Goal: Task Accomplishment & Management: Complete application form

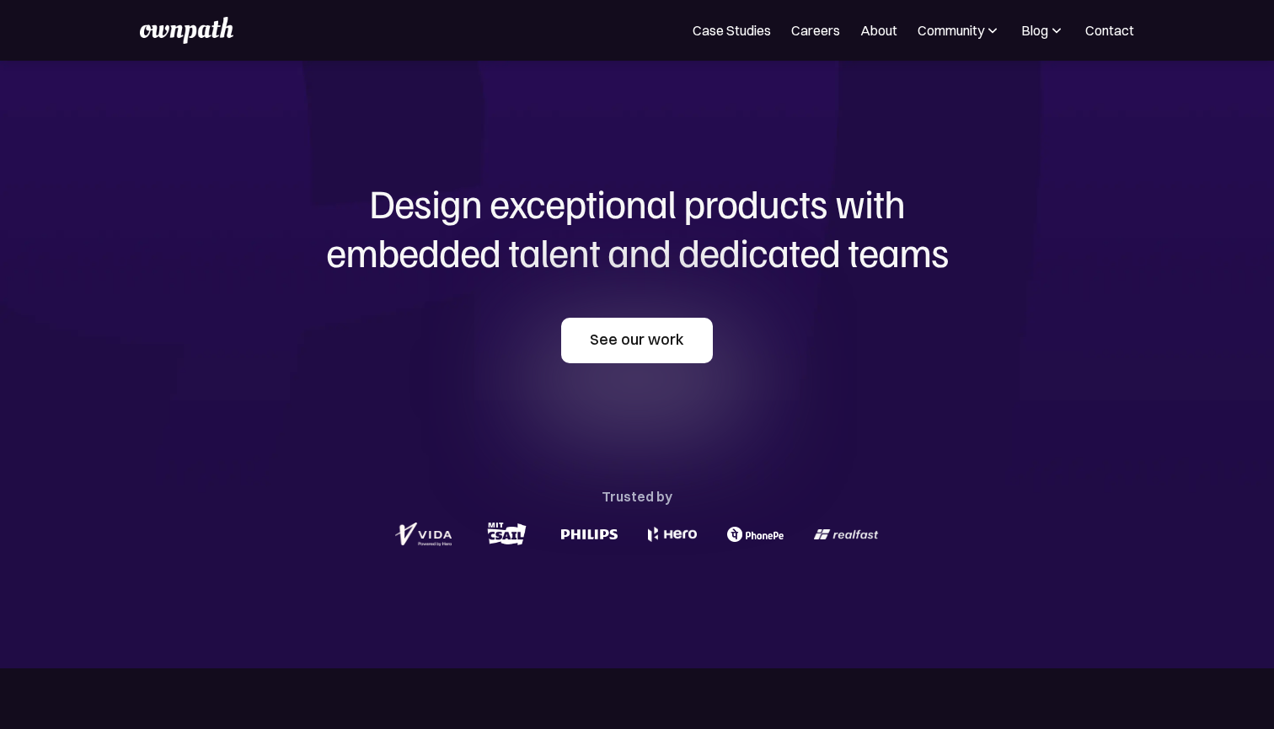
click at [614, 350] on link "See our work" at bounding box center [637, 341] width 152 height 46
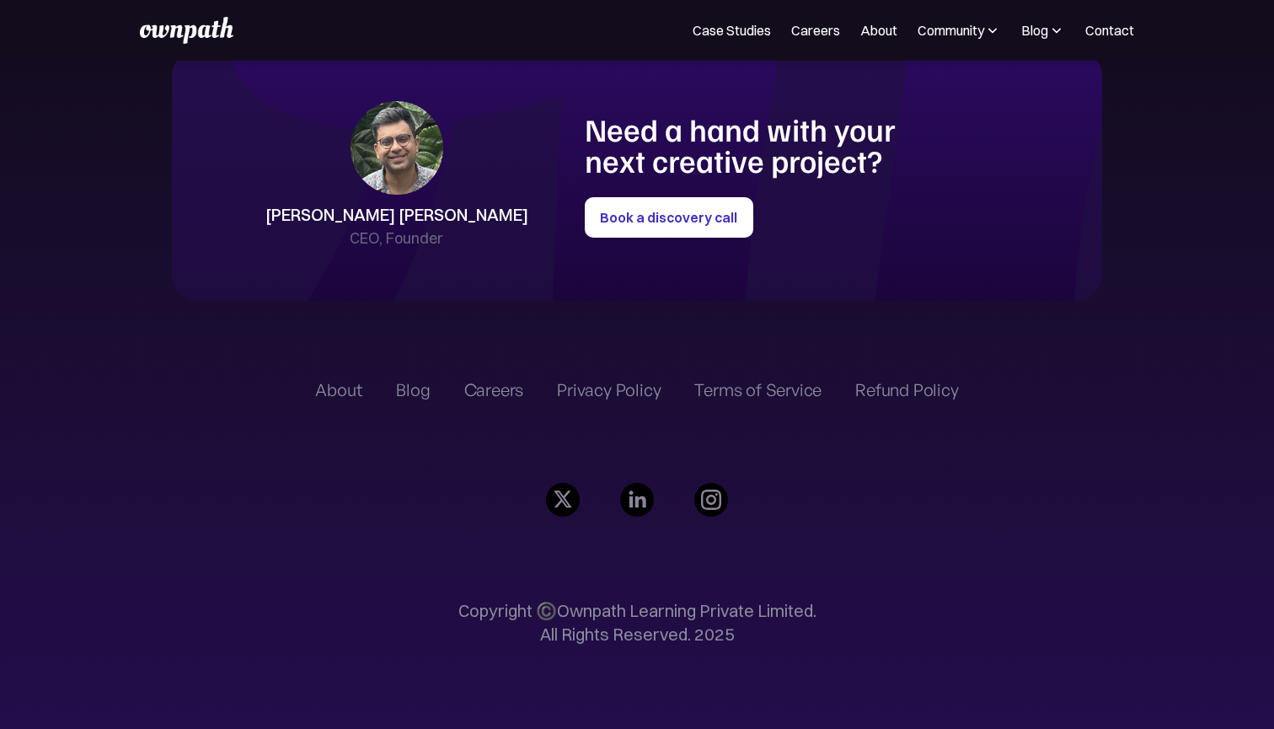
scroll to position [3864, 0]
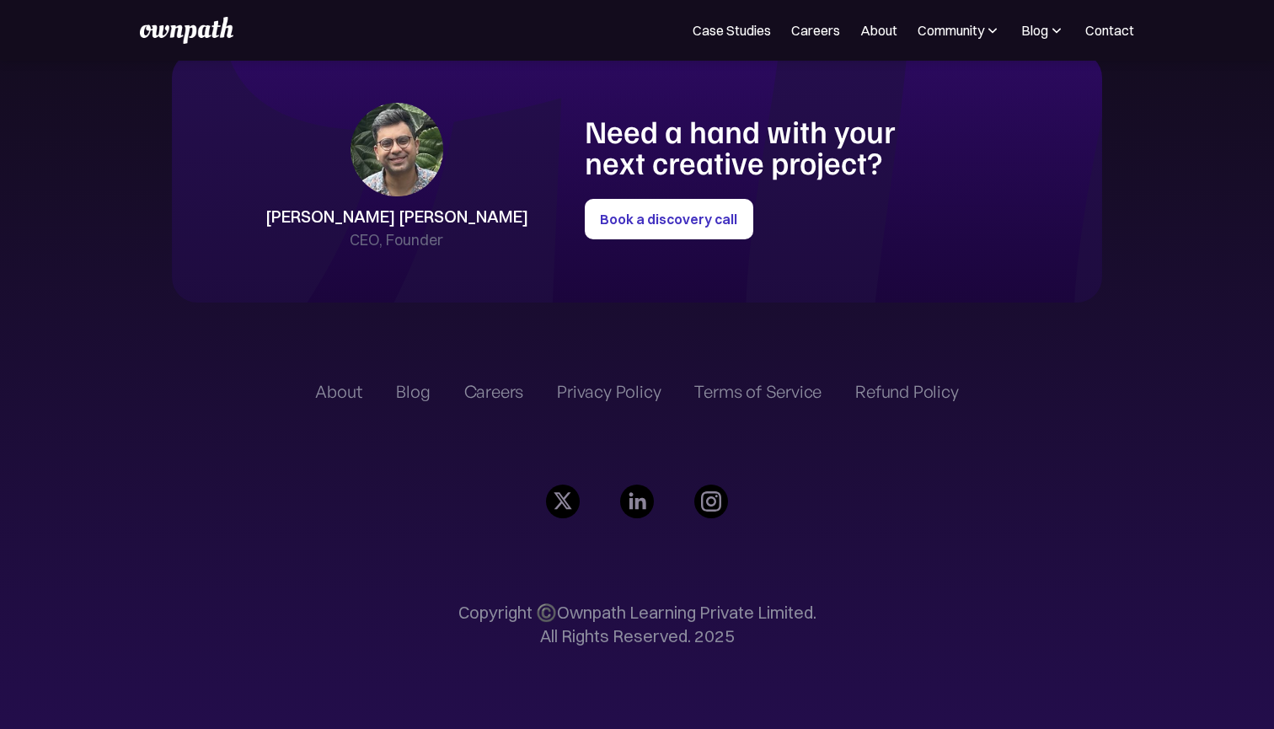
click at [443, 179] on img at bounding box center [397, 150] width 93 height 94
click at [481, 205] on div "Shreyas Satish" at bounding box center [396, 217] width 263 height 24
click at [695, 138] on h1 "Need a hand with your next creative project?" at bounding box center [764, 147] width 359 height 64
click at [633, 498] on img at bounding box center [637, 502] width 34 height 34
click at [633, 502] on img at bounding box center [637, 502] width 34 height 34
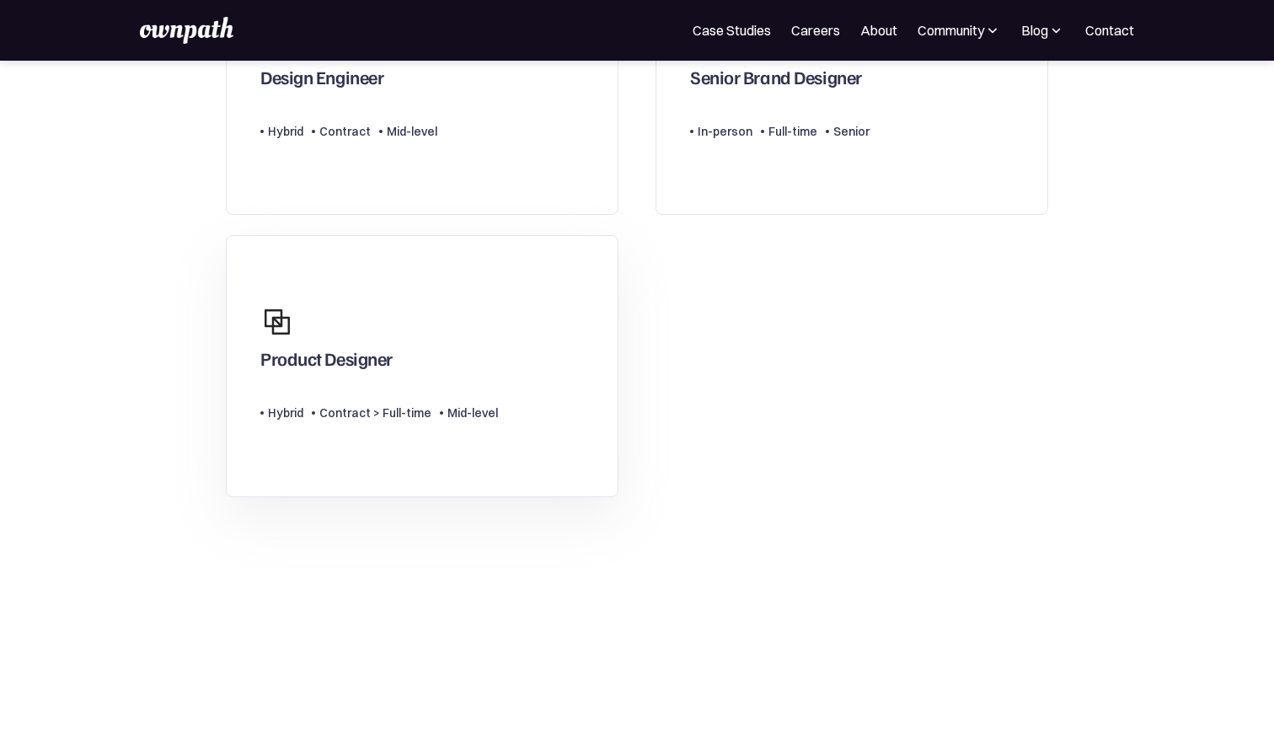
scroll to position [258, 0]
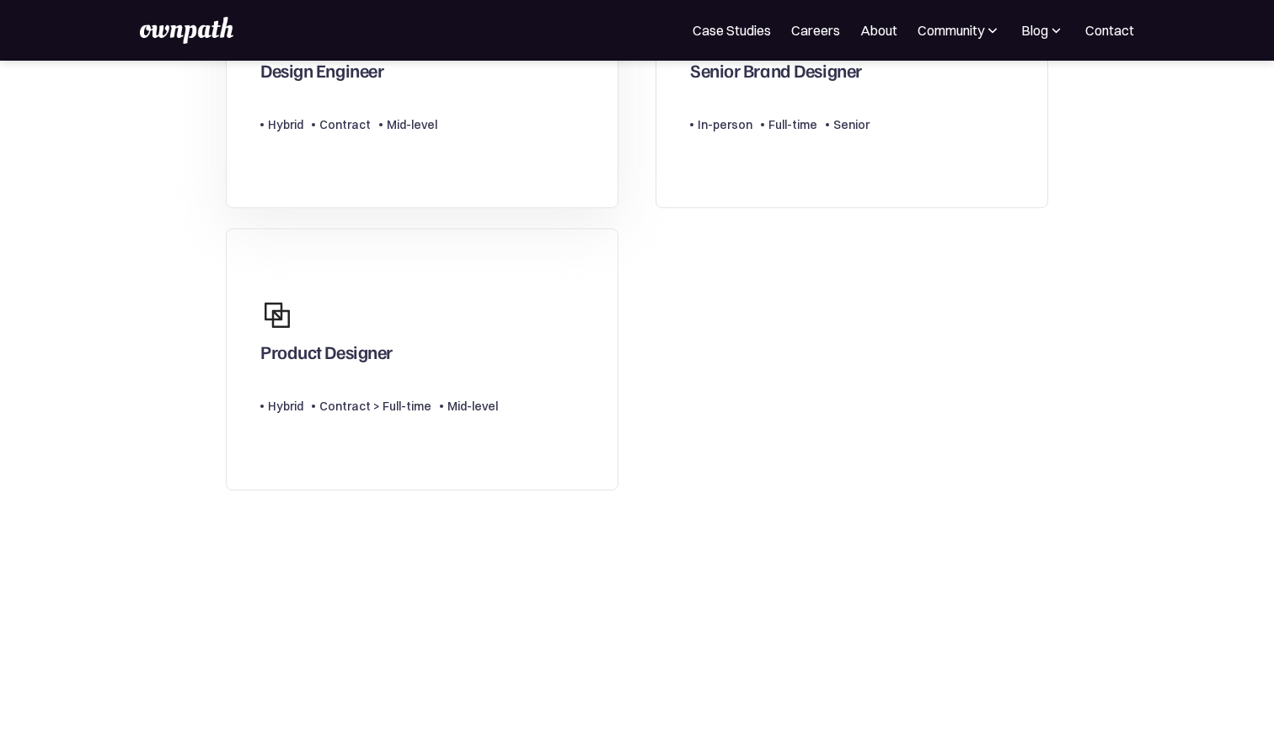
click at [422, 133] on div "Mid-level" at bounding box center [412, 125] width 51 height 20
click at [375, 400] on div "Product Designer Type Level Hybrid Contract > Full-time Mid-level" at bounding box center [379, 359] width 238 height 139
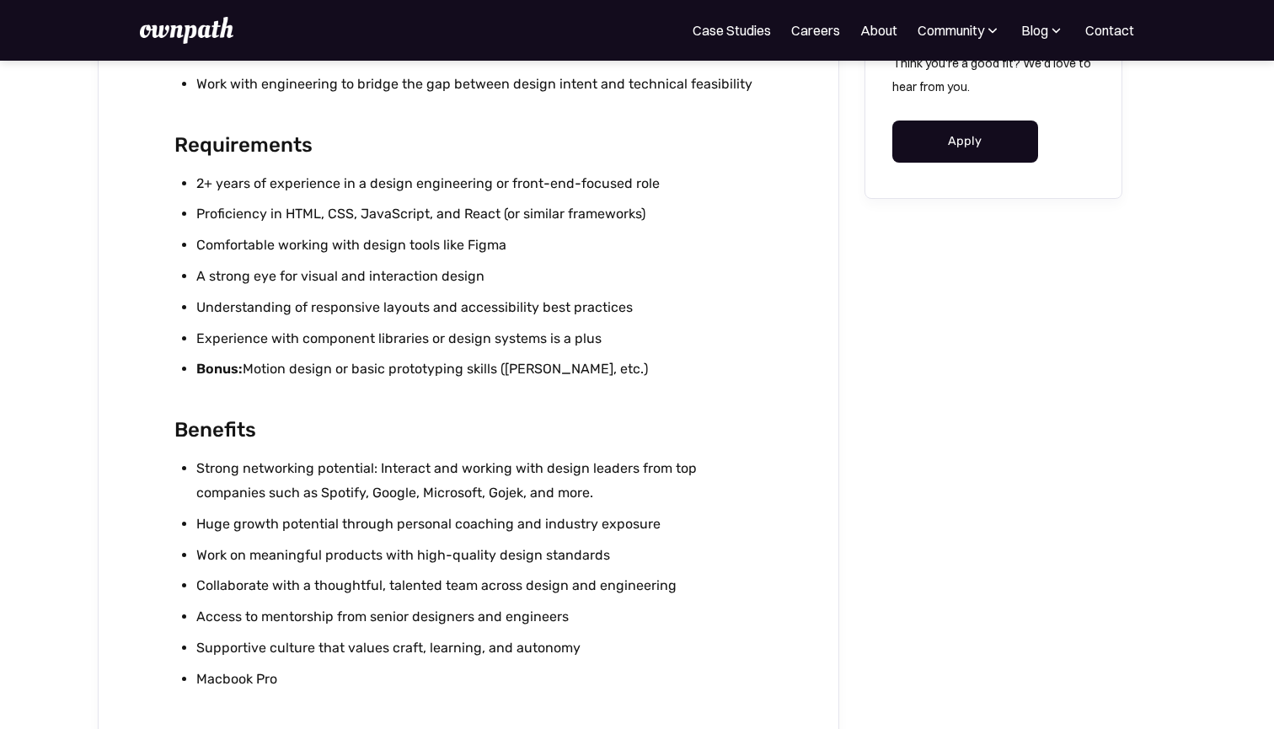
scroll to position [1203, 0]
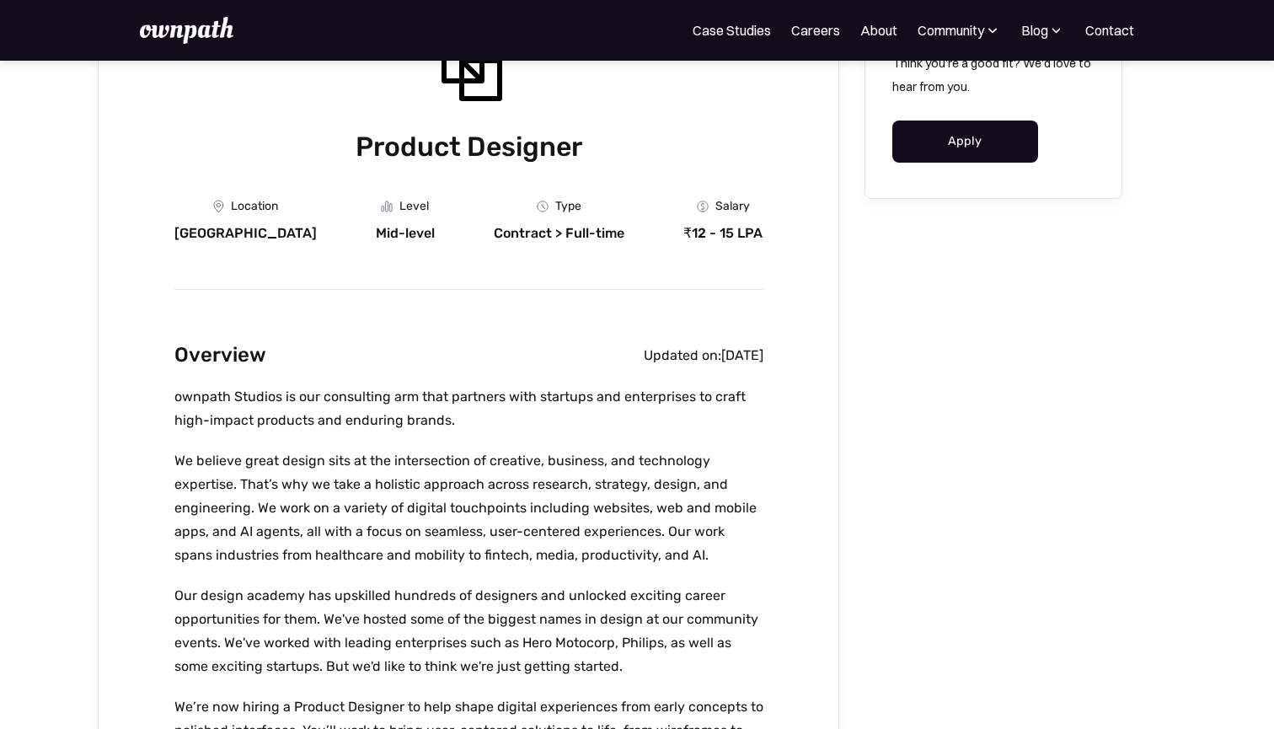
scroll to position [185, 0]
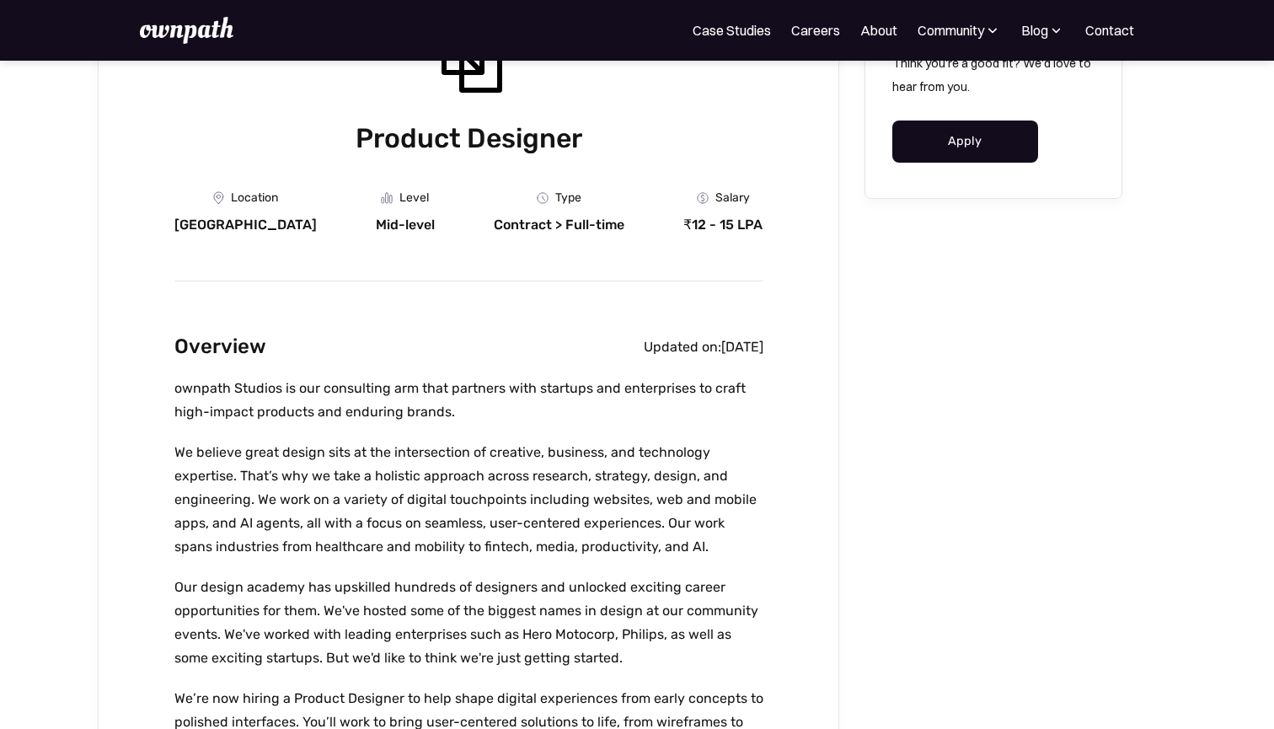
click at [375, 469] on p "We believe great design sits at the intersection of creative, business, and tec…" at bounding box center [468, 500] width 589 height 118
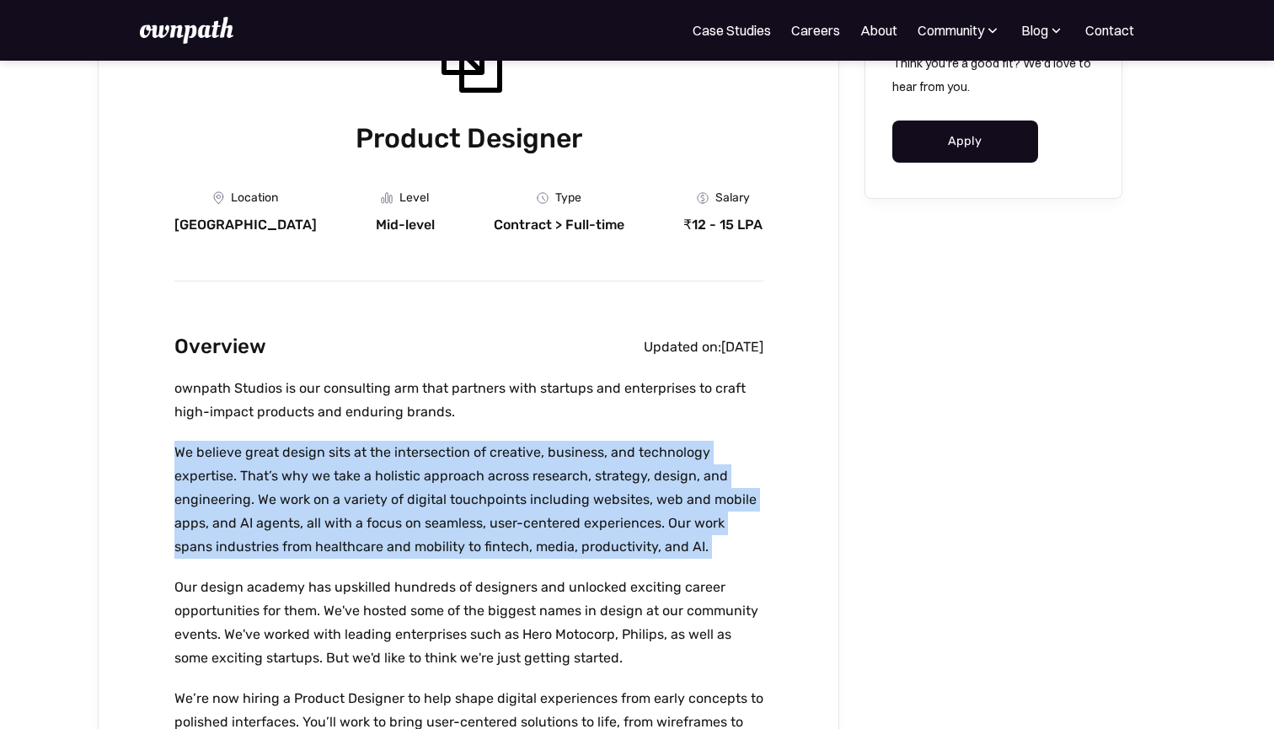
click at [384, 490] on p "We believe great design sits at the intersection of creative, business, and tec…" at bounding box center [468, 500] width 589 height 118
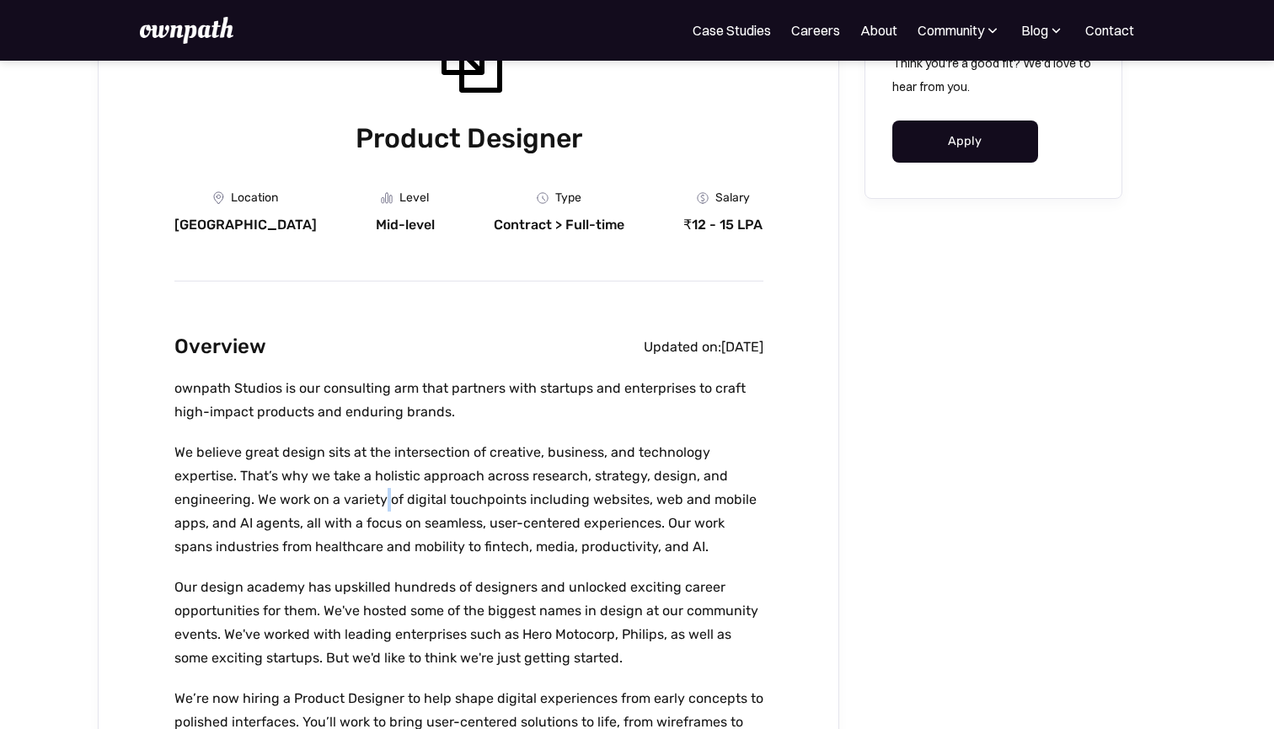
click at [384, 490] on p "We believe great design sits at the intersection of creative, business, and tec…" at bounding box center [468, 500] width 589 height 118
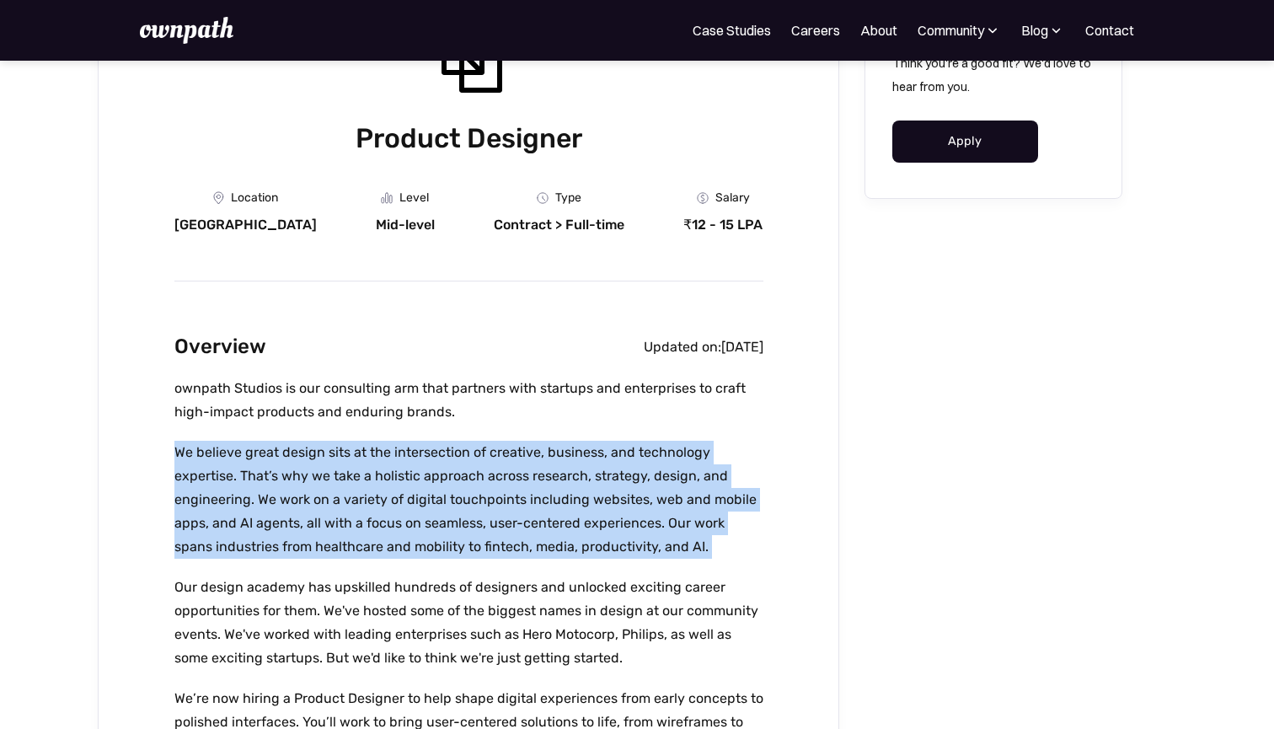
click at [384, 490] on p "We believe great design sits at the intersection of creative, business, and tec…" at bounding box center [468, 500] width 589 height 118
click at [400, 505] on p "We believe great design sits at the intersection of creative, business, and tec…" at bounding box center [468, 500] width 589 height 118
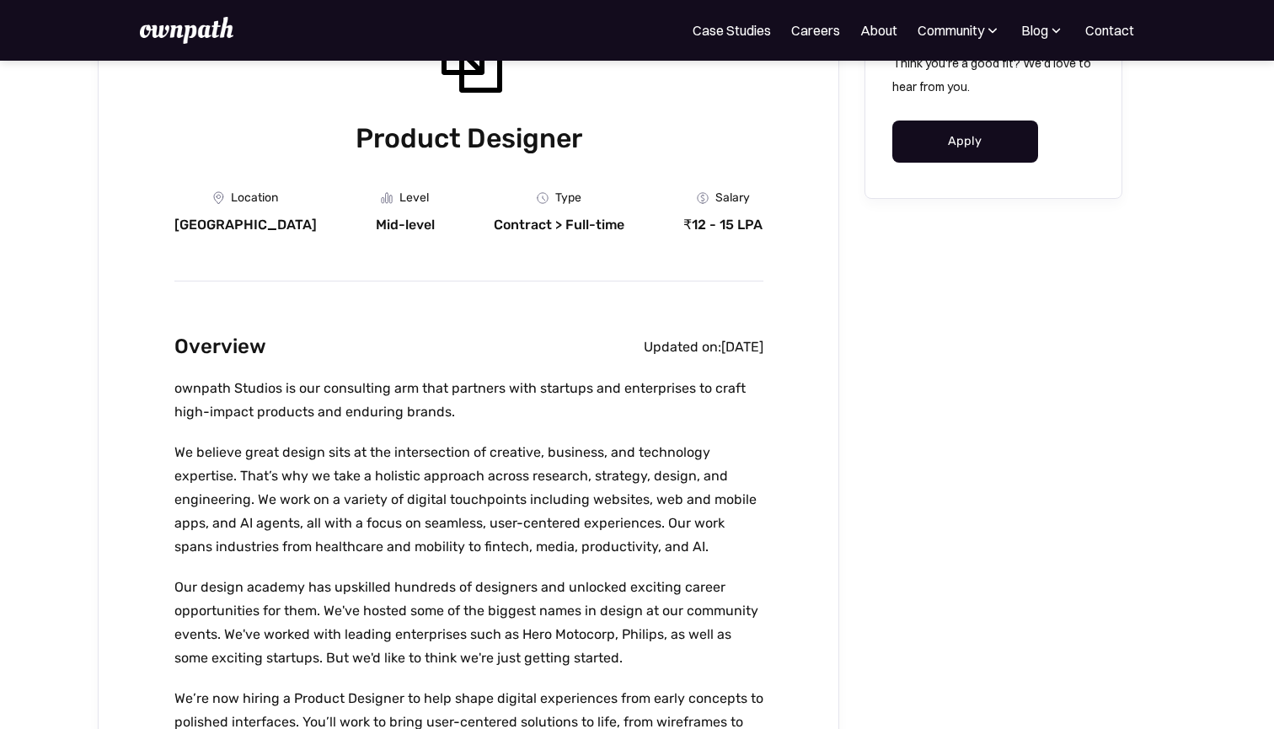
click at [400, 505] on p "We believe great design sits at the intersection of creative, business, and tec…" at bounding box center [468, 500] width 589 height 118
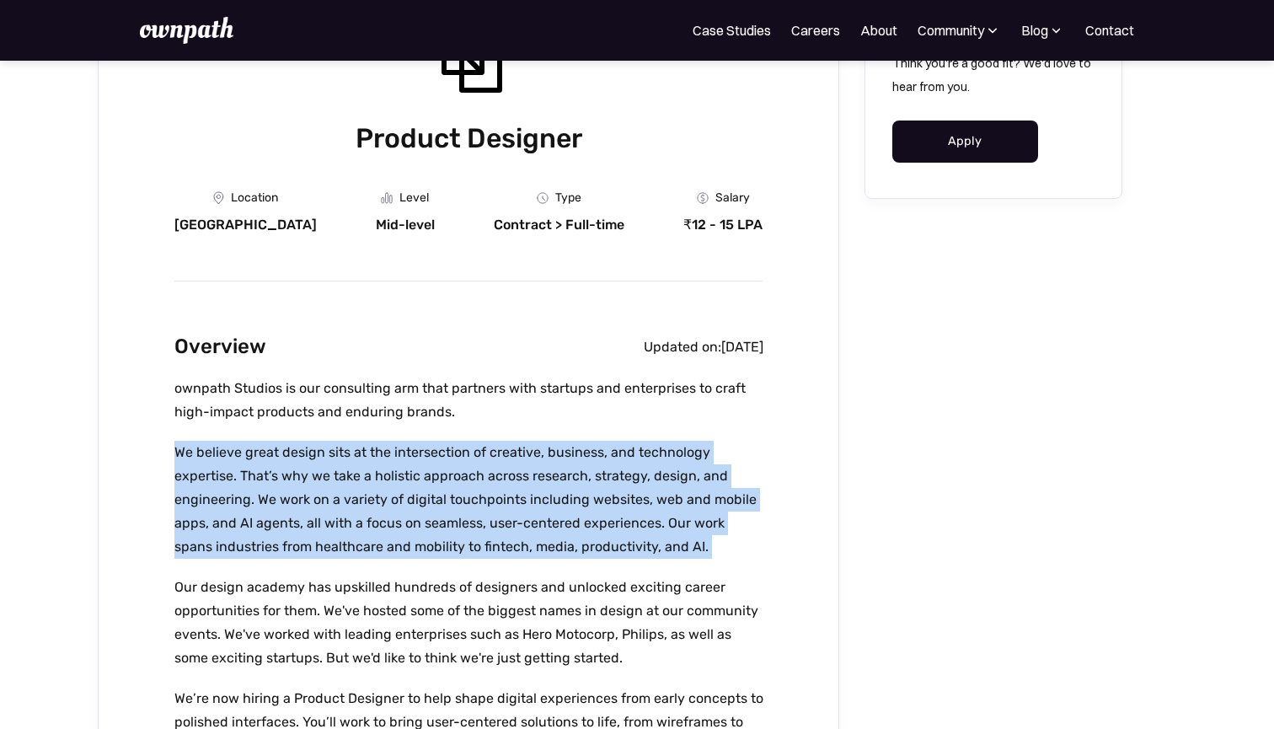
click at [400, 505] on p "We believe great design sits at the intersection of creative, business, and tec…" at bounding box center [468, 500] width 589 height 118
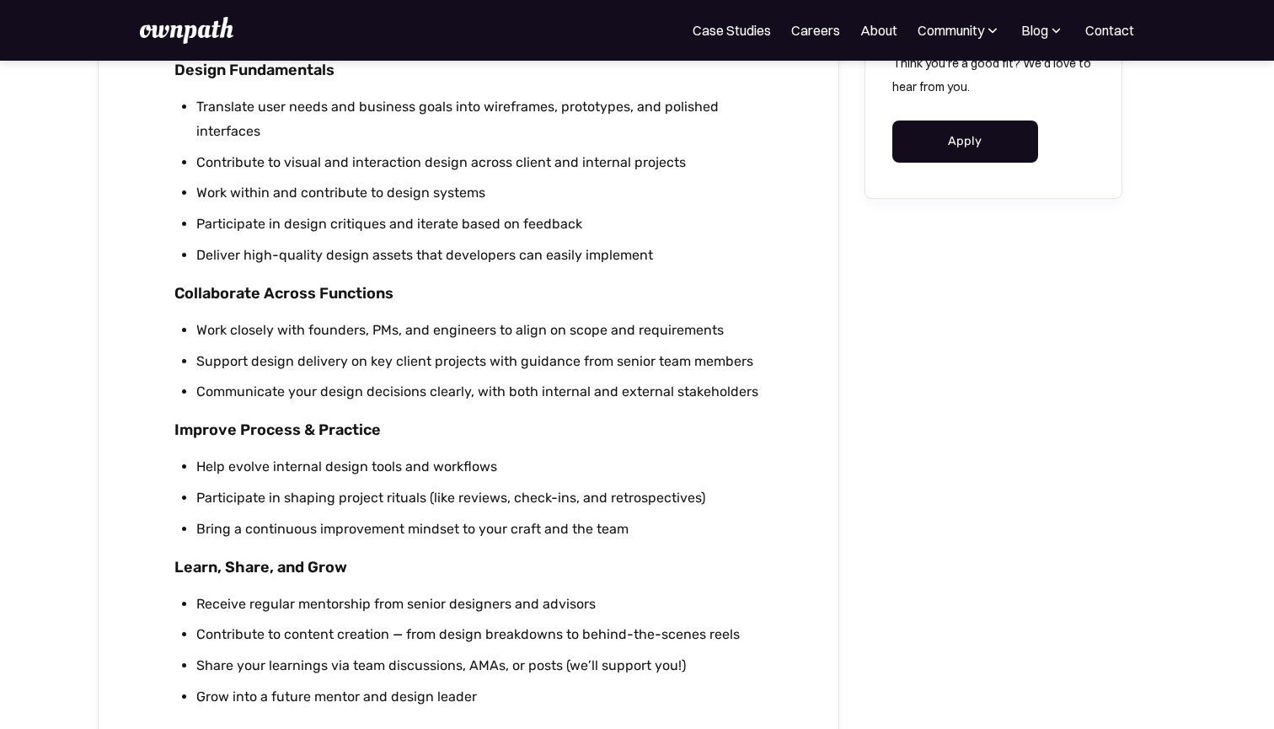
scroll to position [965, 0]
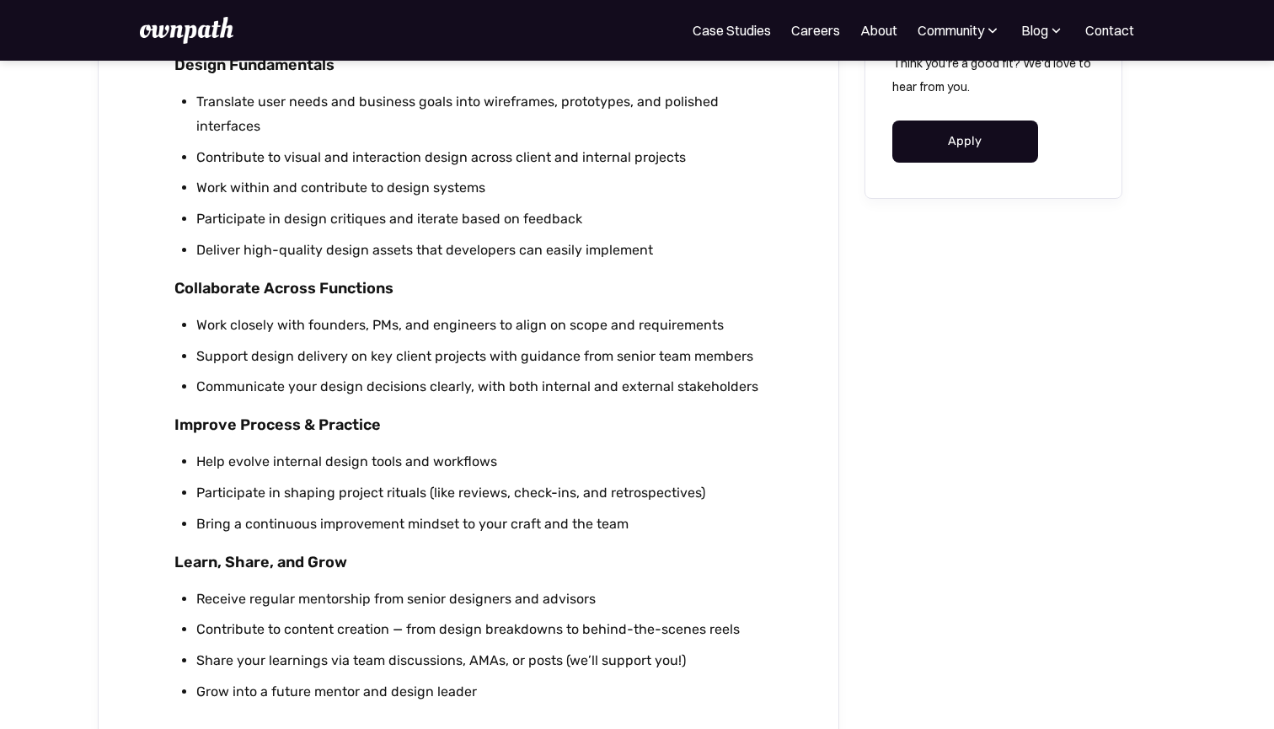
click at [468, 363] on li "Support design delivery on key client projects with guidance from senior team m…" at bounding box center [479, 357] width 567 height 24
click at [463, 381] on li "Communicate your design decisions clearly, with both internal and external stak…" at bounding box center [479, 387] width 567 height 24
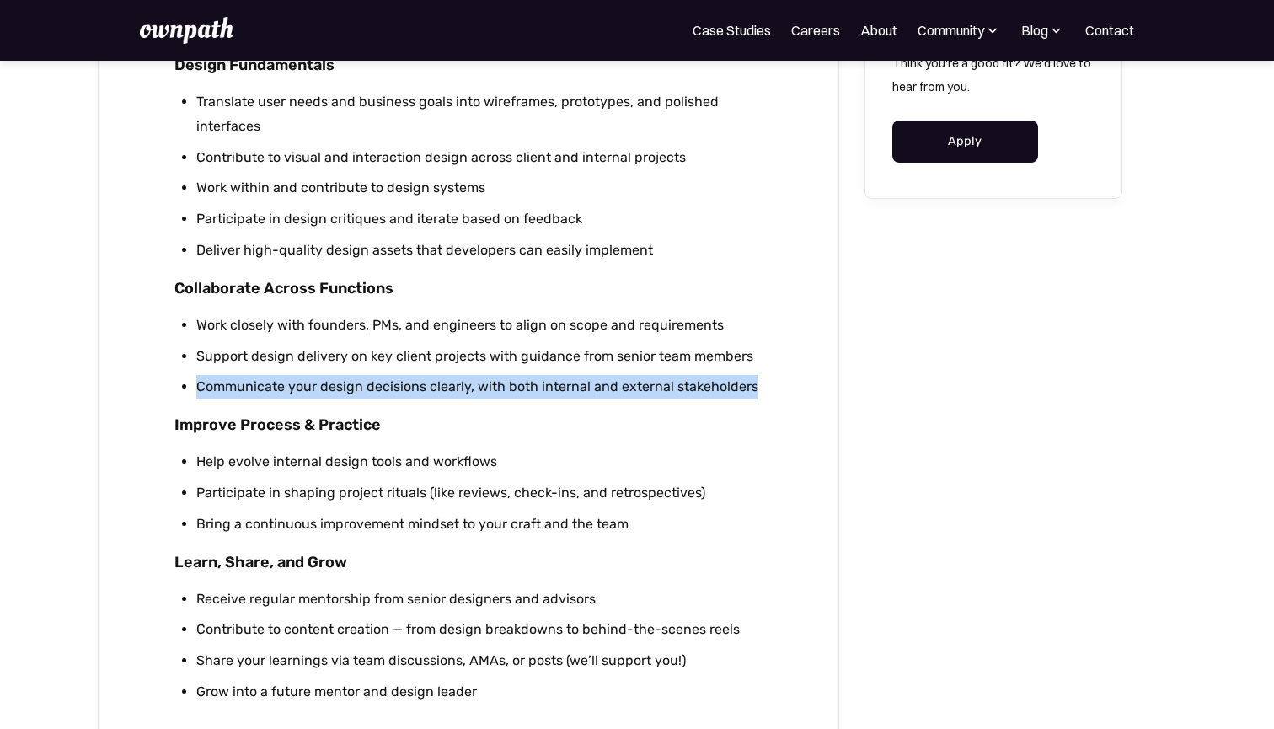
click at [463, 381] on li "Communicate your design decisions clearly, with both internal and external stak…" at bounding box center [479, 387] width 567 height 24
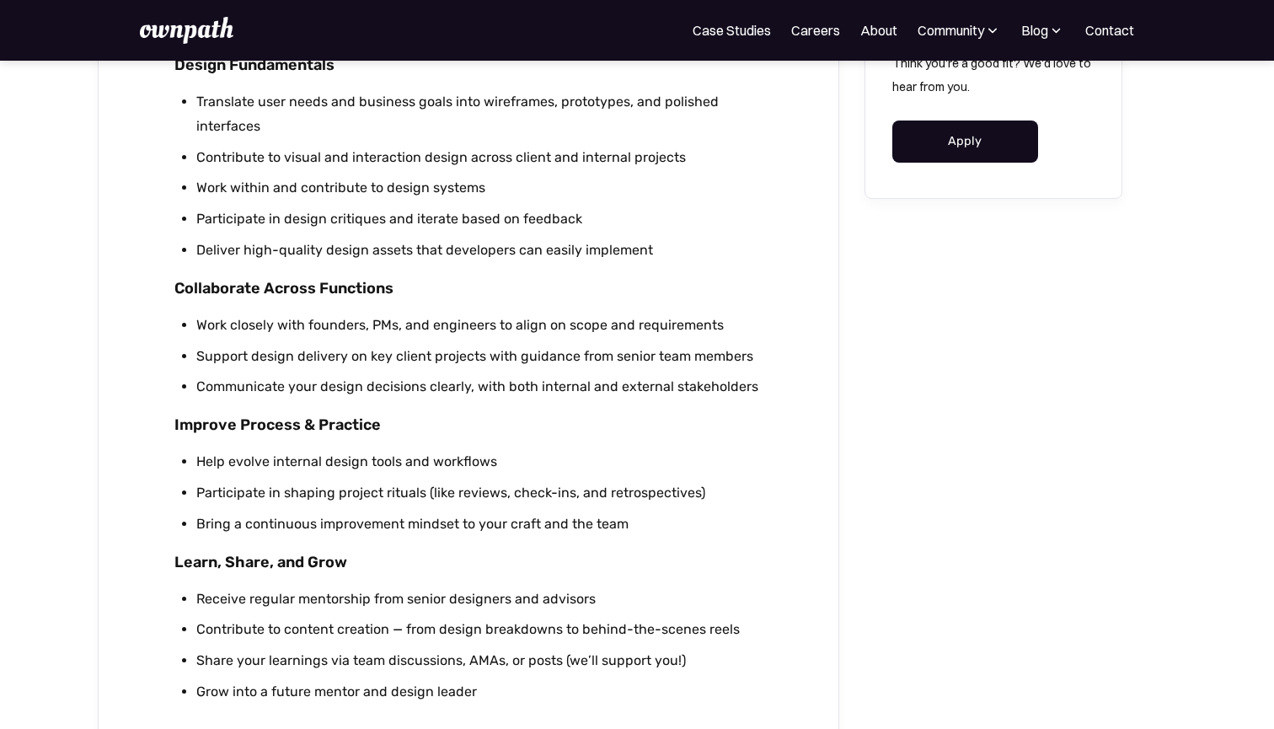
click at [447, 466] on li "Help evolve internal design tools and workflows" at bounding box center [479, 462] width 567 height 24
click at [442, 470] on li "Help evolve internal design tools and workflows" at bounding box center [479, 462] width 567 height 24
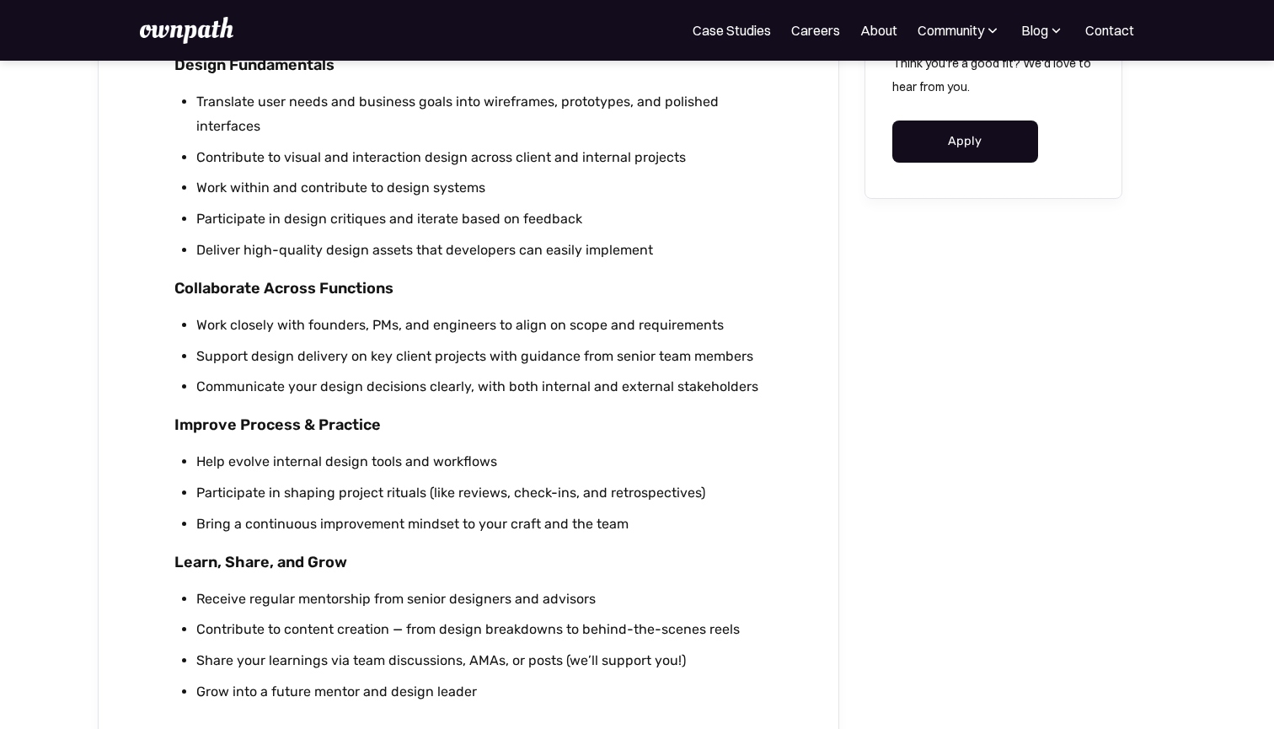
click at [442, 485] on li "Participate in shaping project rituals (like reviews, check-ins, and retrospect…" at bounding box center [479, 493] width 567 height 24
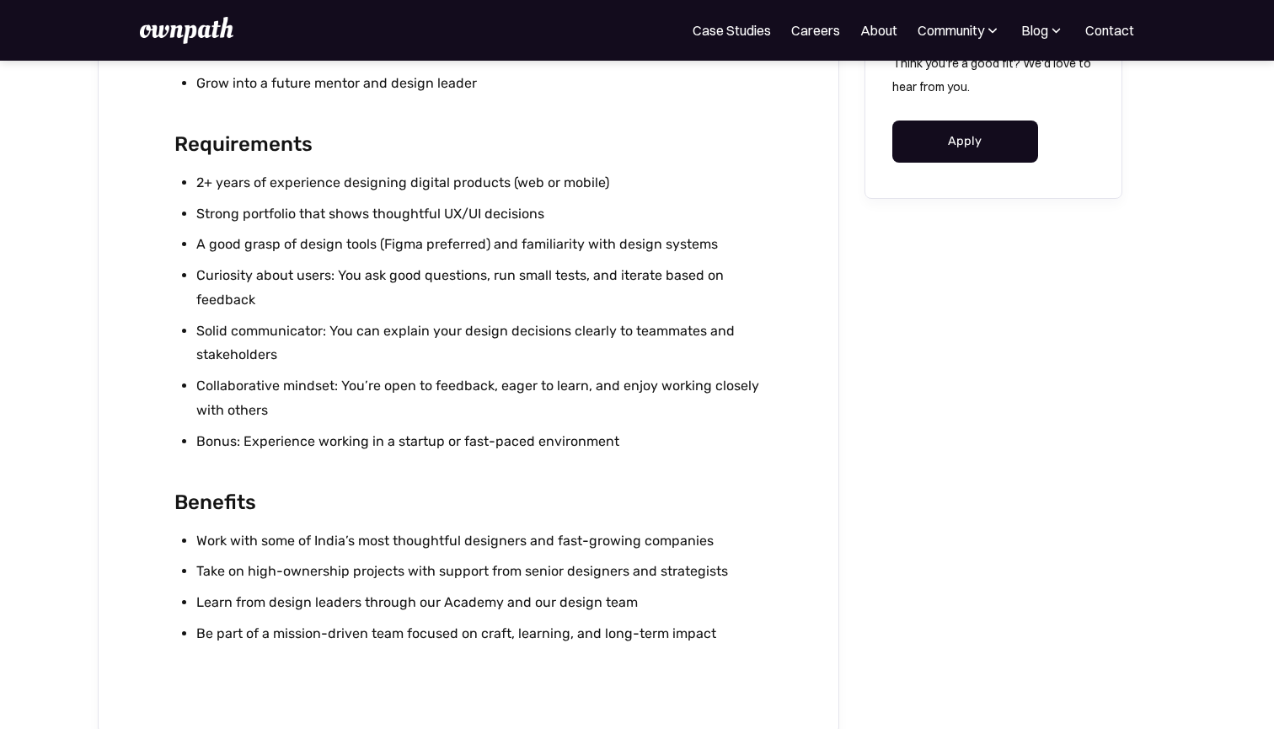
scroll to position [1574, 0]
click at [442, 435] on li "Bonus: Experience working in a startup or fast-paced environment" at bounding box center [479, 441] width 567 height 24
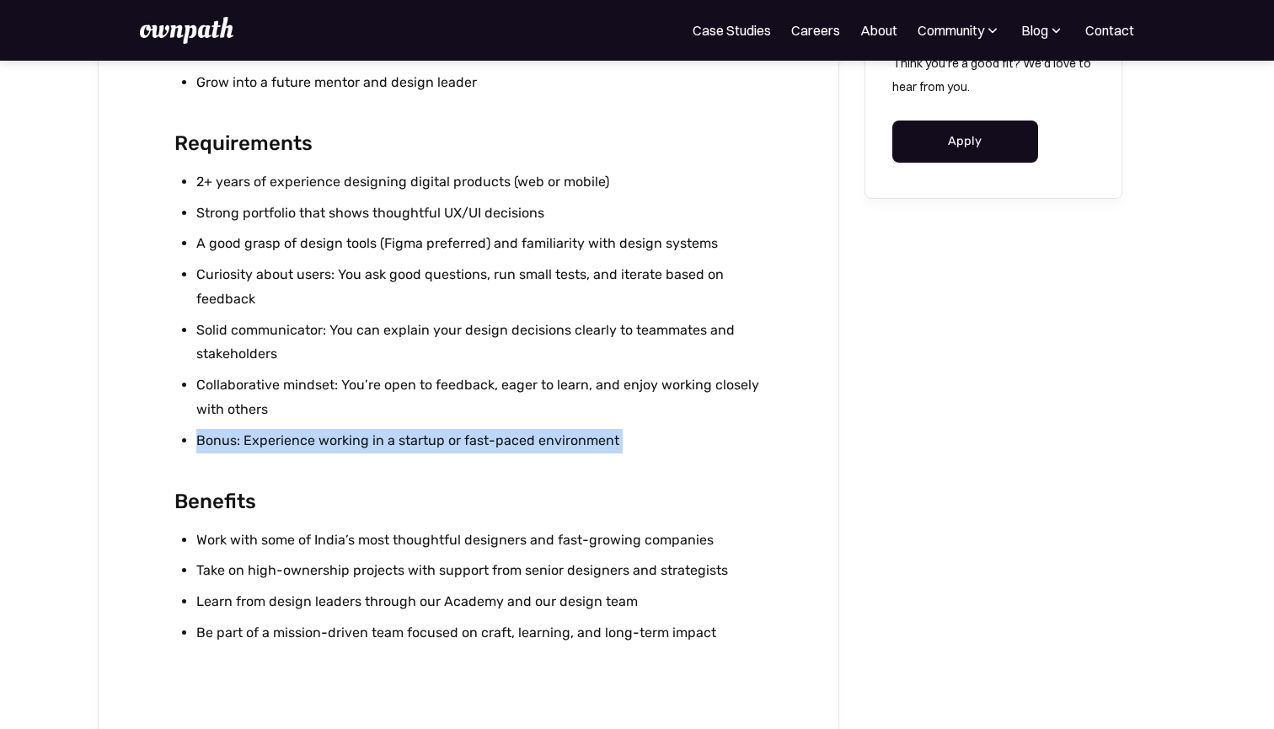
click at [442, 435] on li "Bonus: Experience working in a startup or fast-paced environment" at bounding box center [479, 441] width 567 height 24
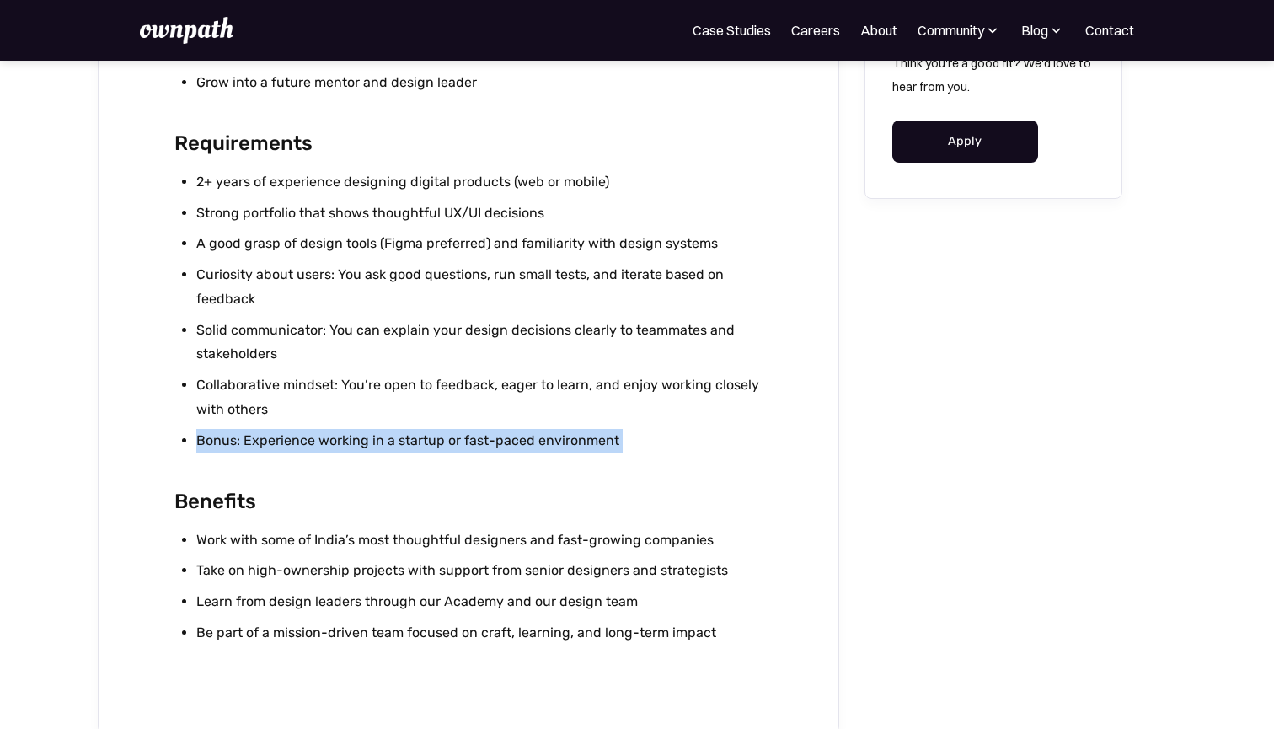
click at [442, 435] on li "Bonus: Experience working in a startup or fast-paced environment" at bounding box center [479, 441] width 567 height 24
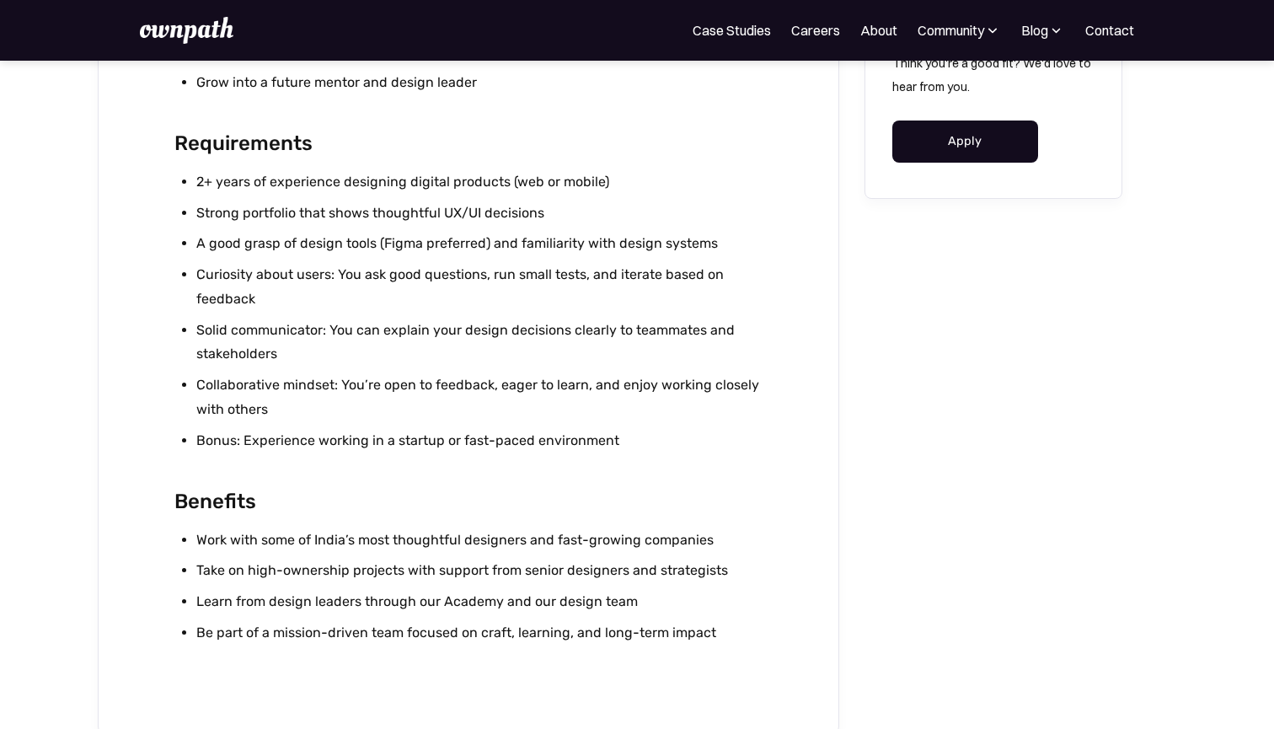
click at [438, 538] on li "Work with some of India’s most thoughtful designers and fast-growing companies" at bounding box center [479, 540] width 567 height 24
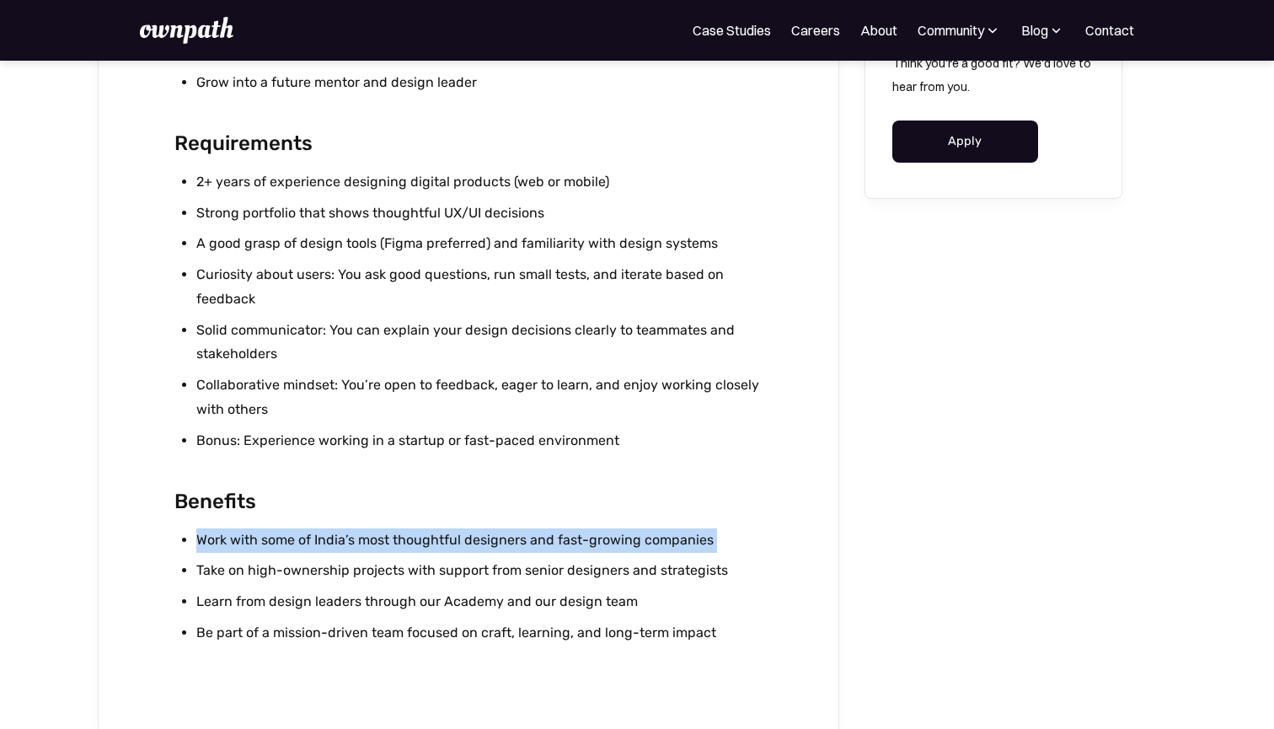
click at [438, 538] on li "Work with some of India’s most thoughtful designers and fast-growing companies" at bounding box center [479, 540] width 567 height 24
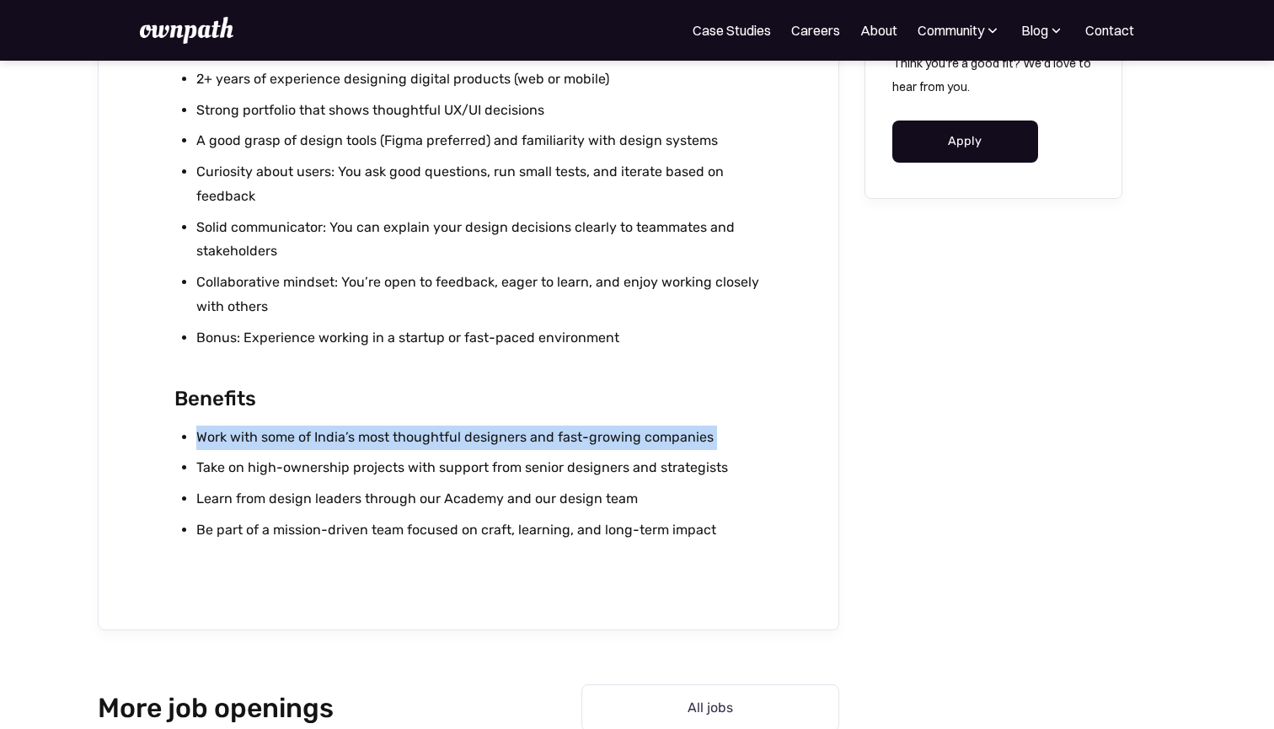
scroll to position [1677, 0]
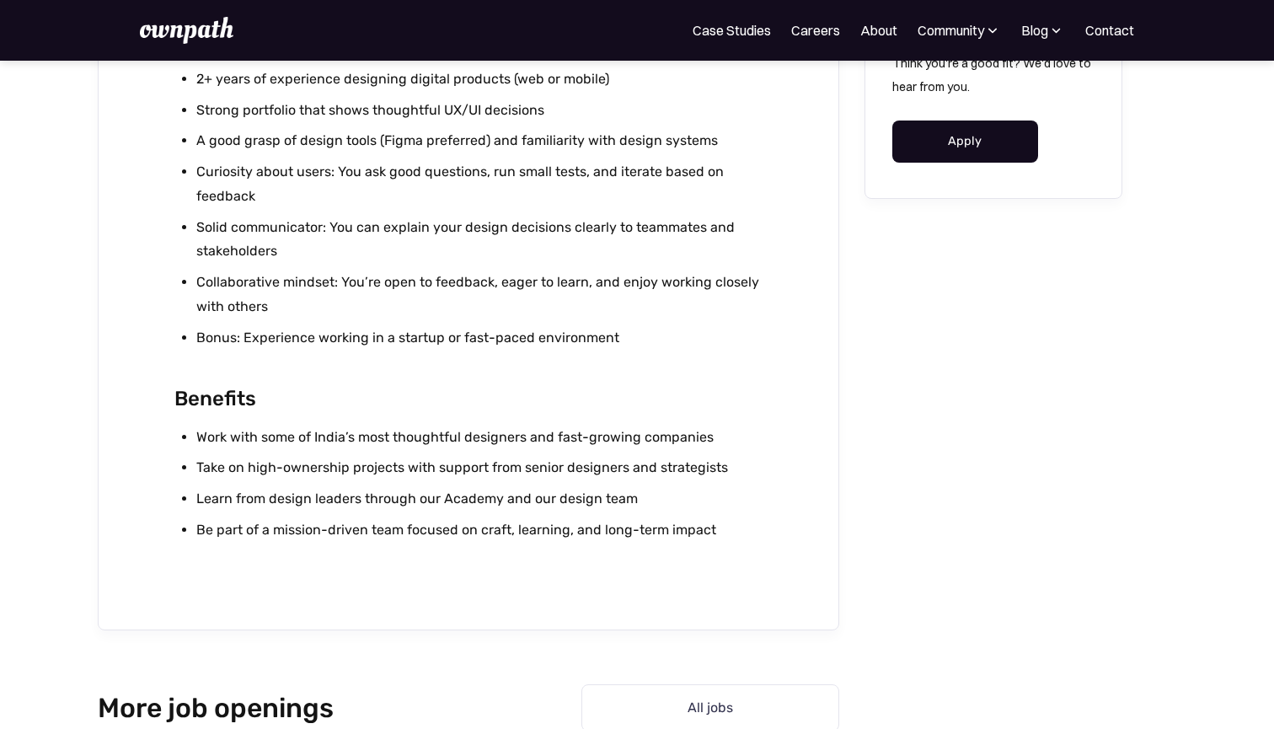
click at [937, 116] on div "Think you're a good fit? We'd love to hear from you. Apply" at bounding box center [994, 108] width 258 height 182
click at [937, 123] on link "Apply" at bounding box center [965, 140] width 146 height 42
